Goal: Find specific fact: Find specific fact

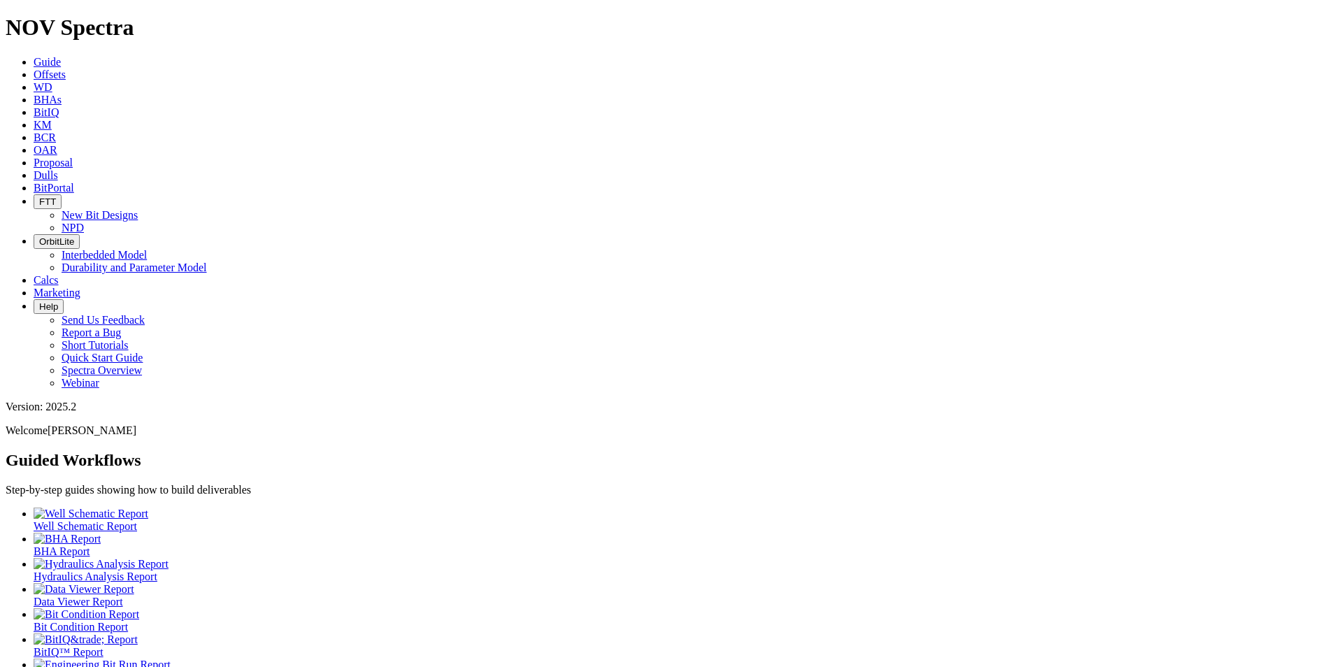
click at [58, 169] on span "Dulls" at bounding box center [46, 175] width 24 height 12
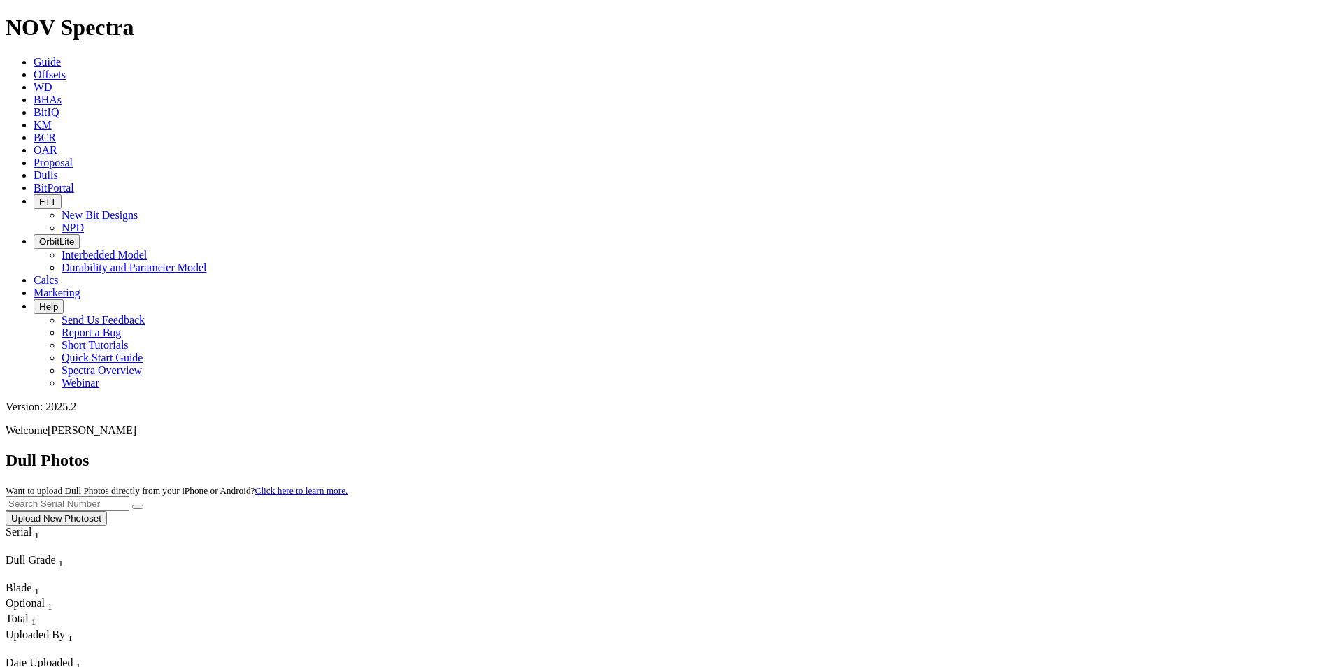
click at [129, 497] on input "text" at bounding box center [68, 504] width 124 height 15
type input "A306987"
click at [143, 505] on button "submit" at bounding box center [137, 507] width 11 height 4
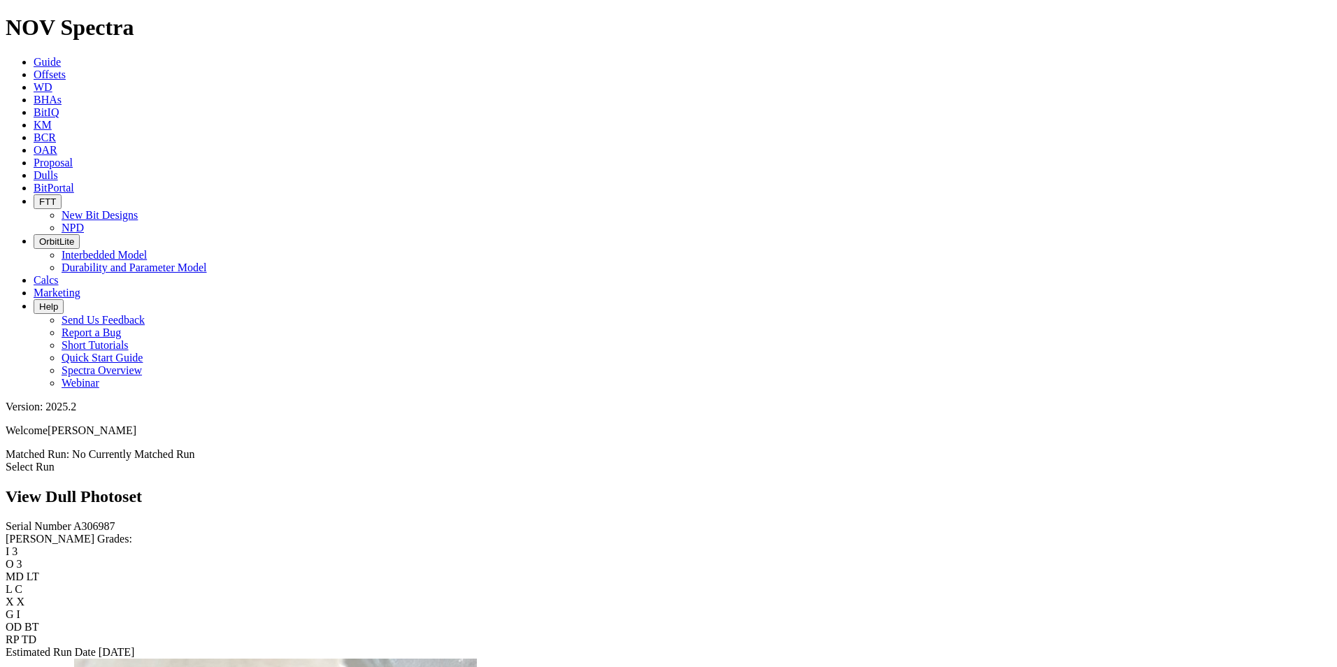
drag, startPoint x: 597, startPoint y: 314, endPoint x: 606, endPoint y: 306, distance: 12.5
click at [69, 520] on div "Serial Number A306987 RH Dull Grades: I 3 O 3 MD LT L C X X G I OD BT RP TD Est…" at bounding box center [669, 589] width 1326 height 138
